Goal: Task Accomplishment & Management: Use online tool/utility

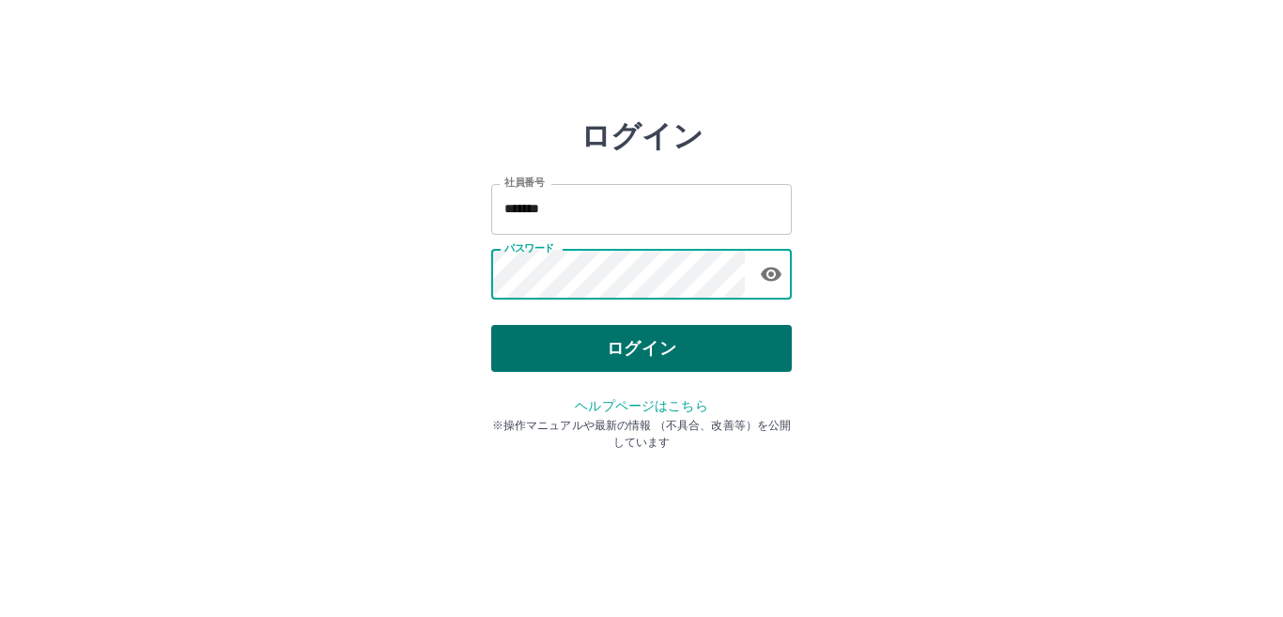
click at [609, 357] on button "ログイン" at bounding box center [641, 348] width 301 height 47
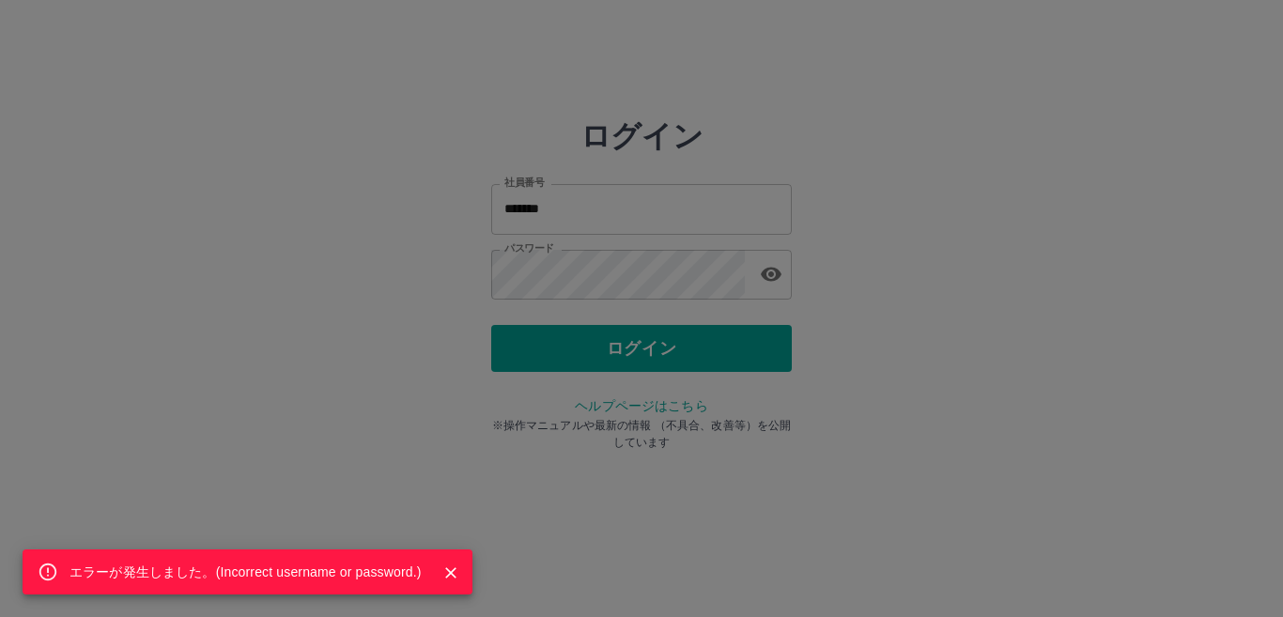
click at [809, 397] on div "エラーが発生しました。( Incorrect username or password. )" at bounding box center [641, 308] width 1283 height 617
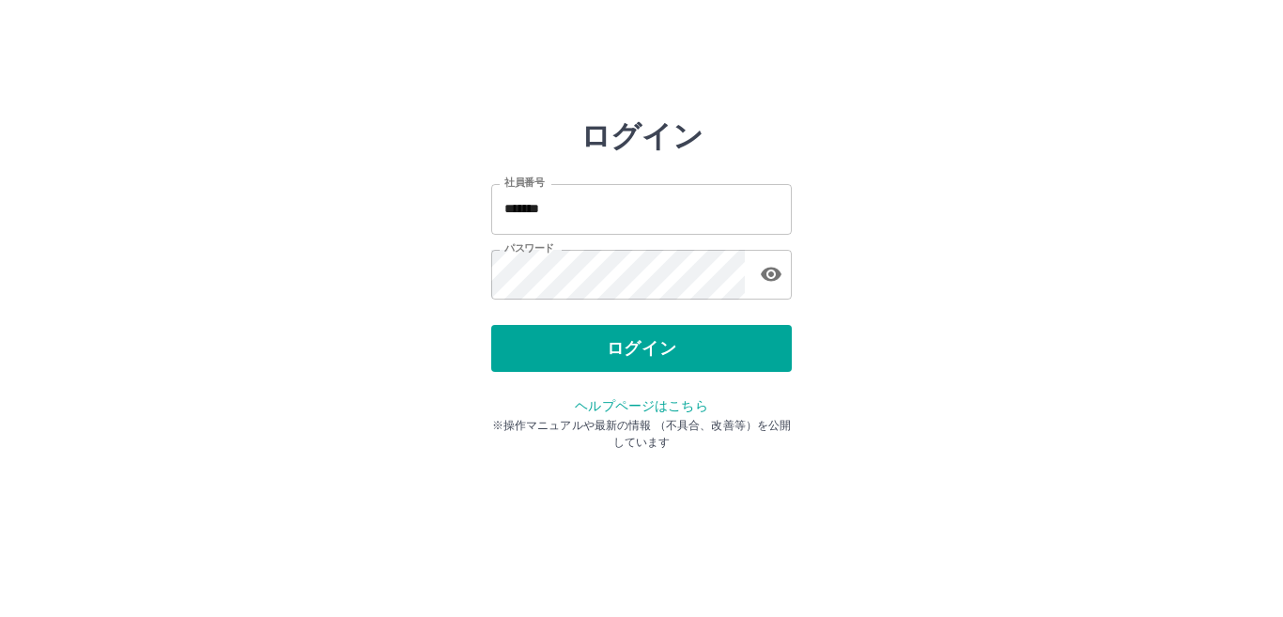
click at [763, 265] on icon "button" at bounding box center [771, 274] width 23 height 23
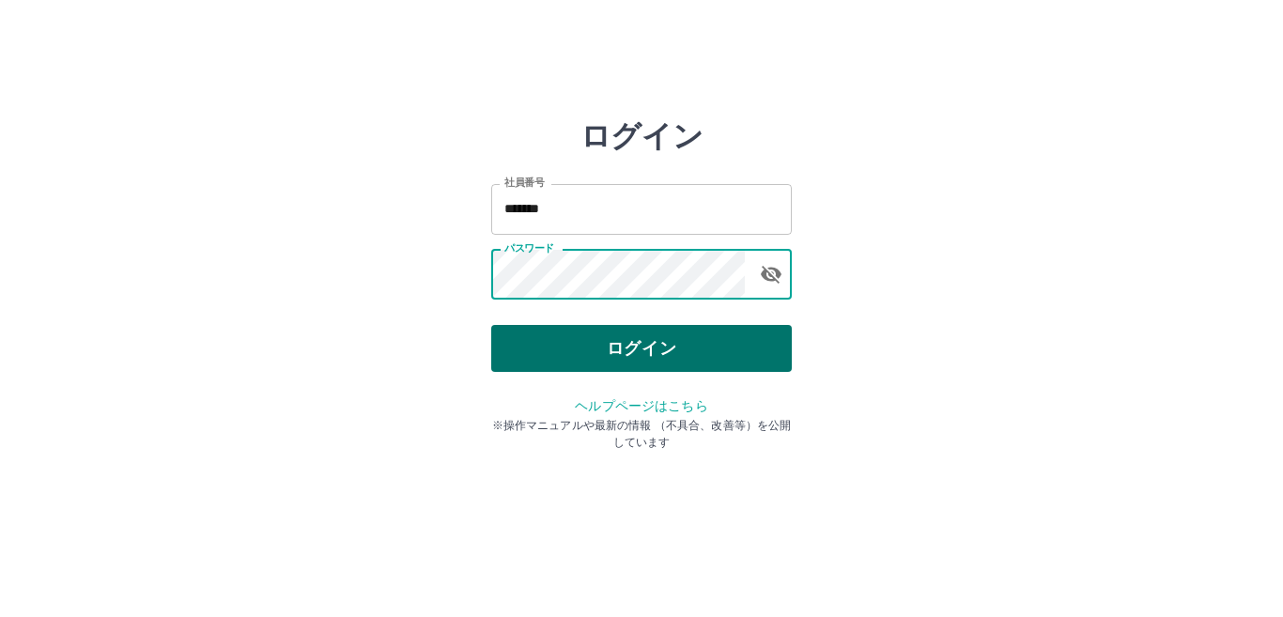
click at [709, 345] on button "ログイン" at bounding box center [641, 348] width 301 height 47
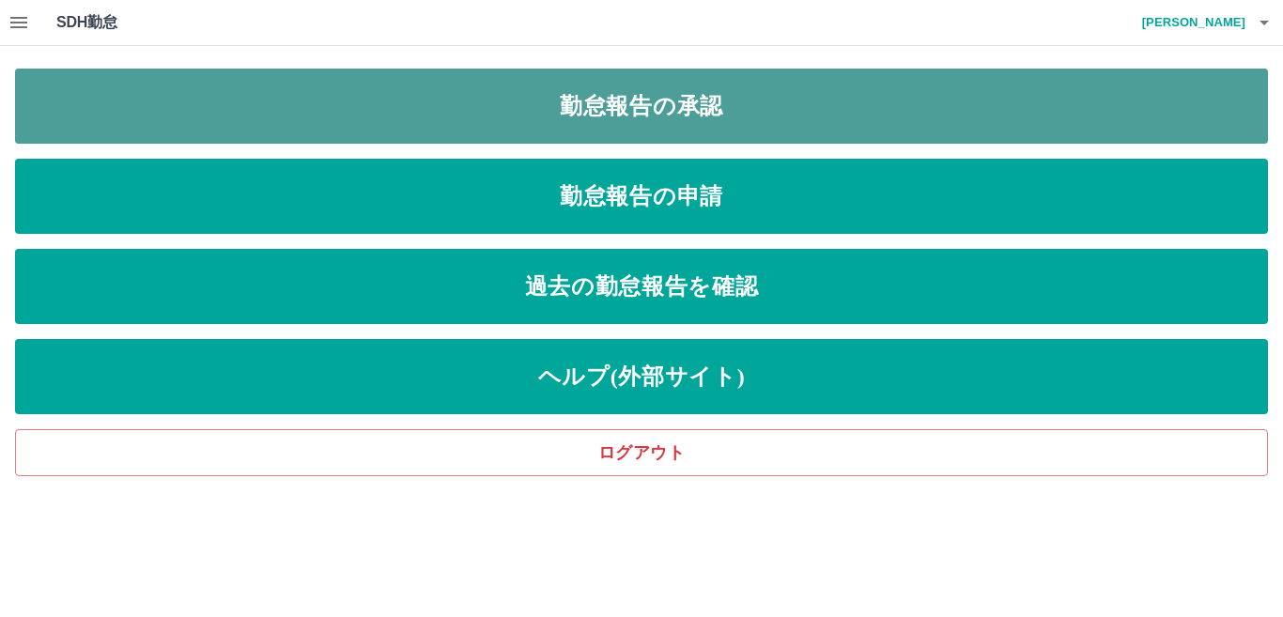
click at [638, 110] on link "勤怠報告の承認" at bounding box center [641, 106] width 1253 height 75
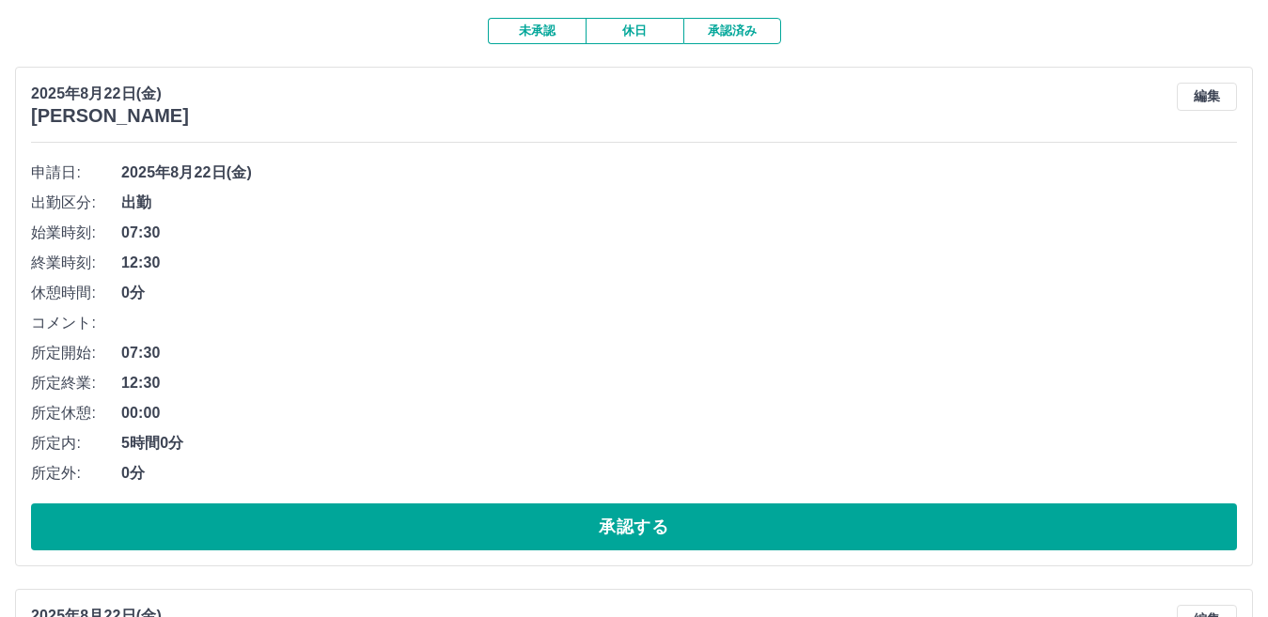
scroll to position [188, 0]
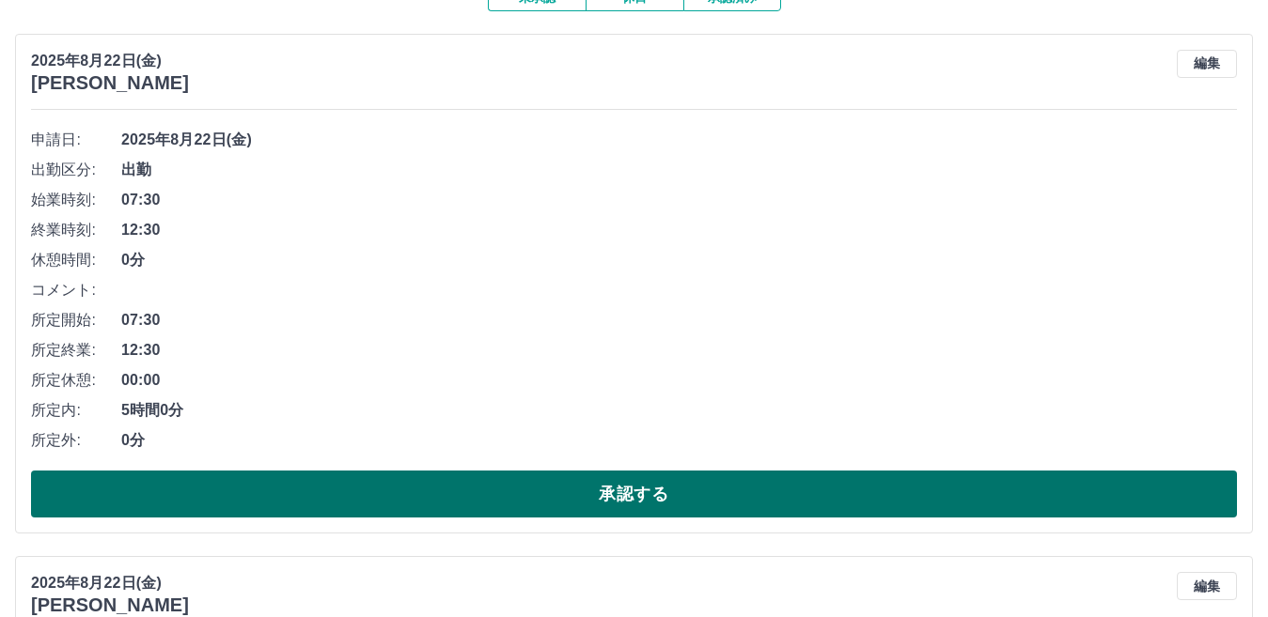
click at [611, 492] on button "承認する" at bounding box center [634, 494] width 1206 height 47
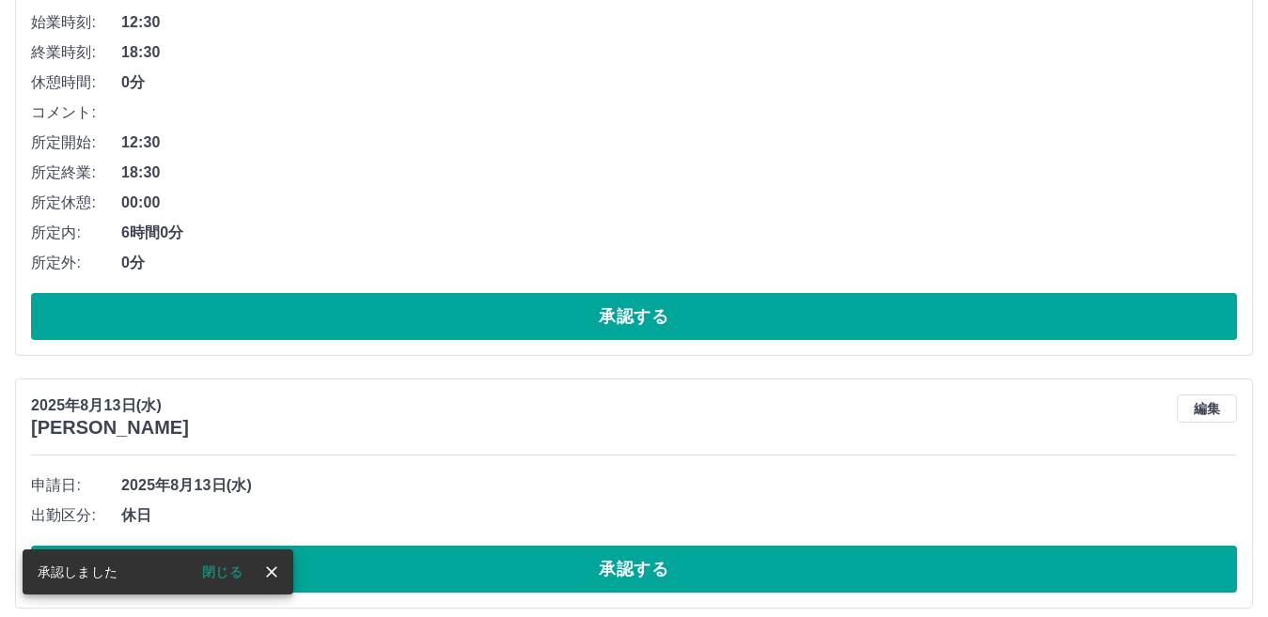
scroll to position [887, 0]
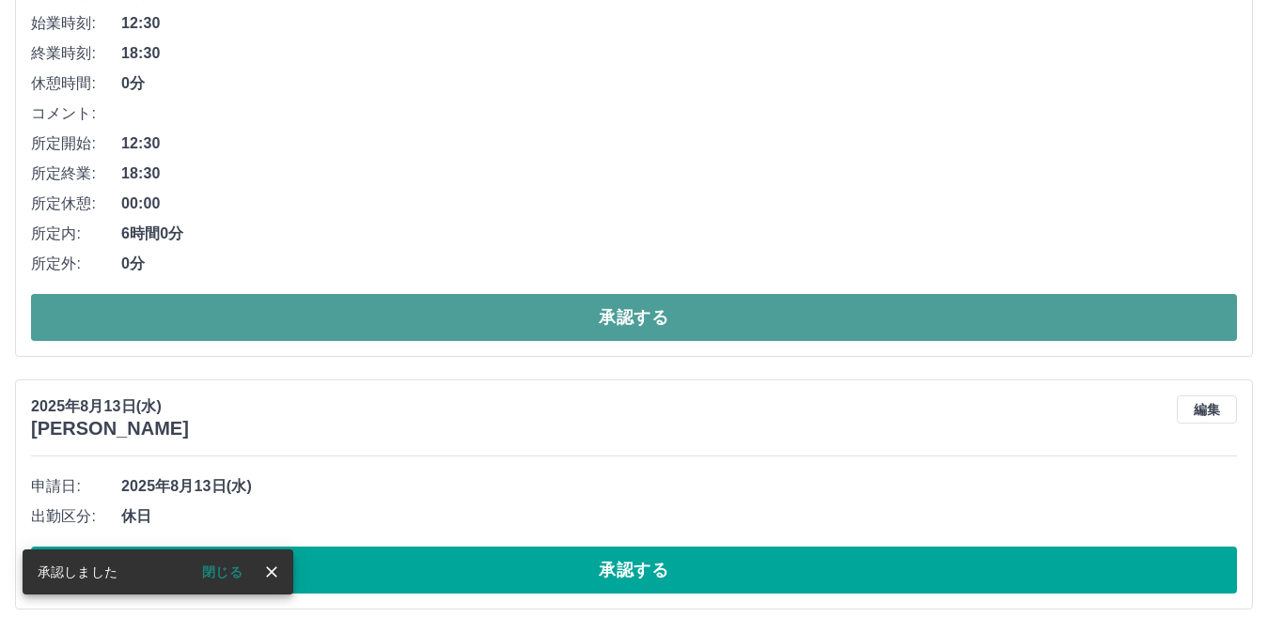
click at [625, 297] on button "承認する" at bounding box center [634, 317] width 1206 height 47
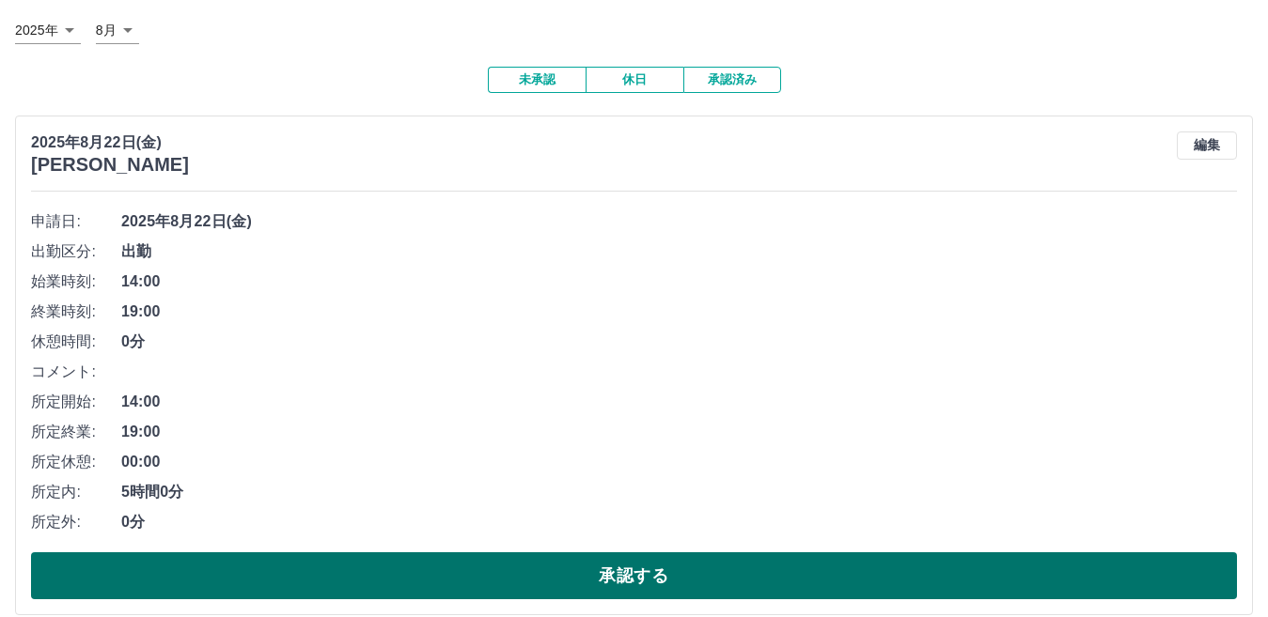
scroll to position [0, 0]
